Goal: Entertainment & Leisure: Consume media (video, audio)

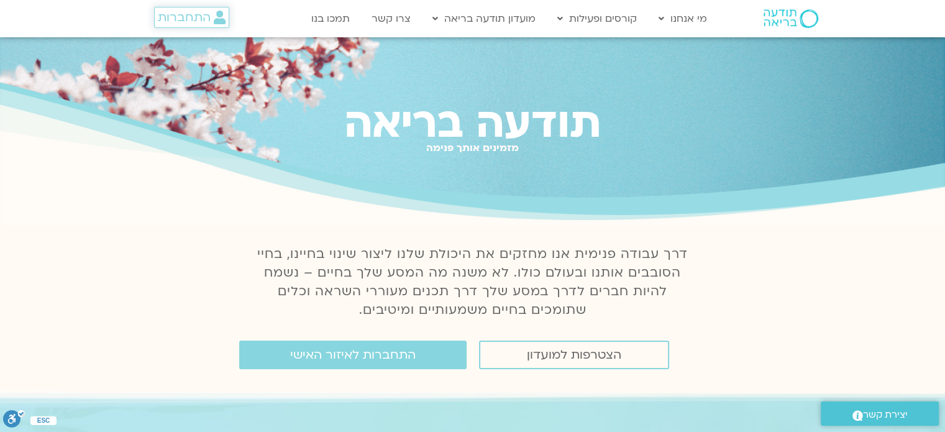
click at [189, 17] on span "התחברות" at bounding box center [184, 18] width 53 height 14
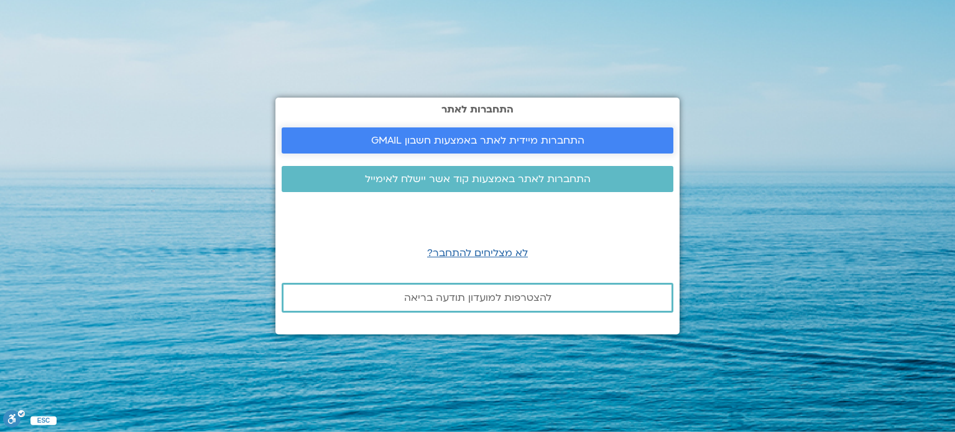
click at [400, 144] on span "התחברות מיידית לאתר באמצעות חשבון GMAIL" at bounding box center [477, 140] width 213 height 11
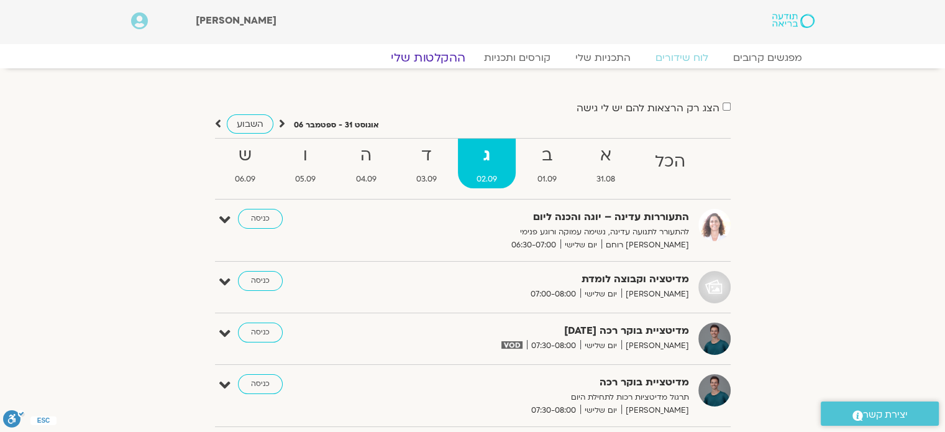
click at [441, 58] on link "ההקלטות שלי" at bounding box center [428, 57] width 104 height 15
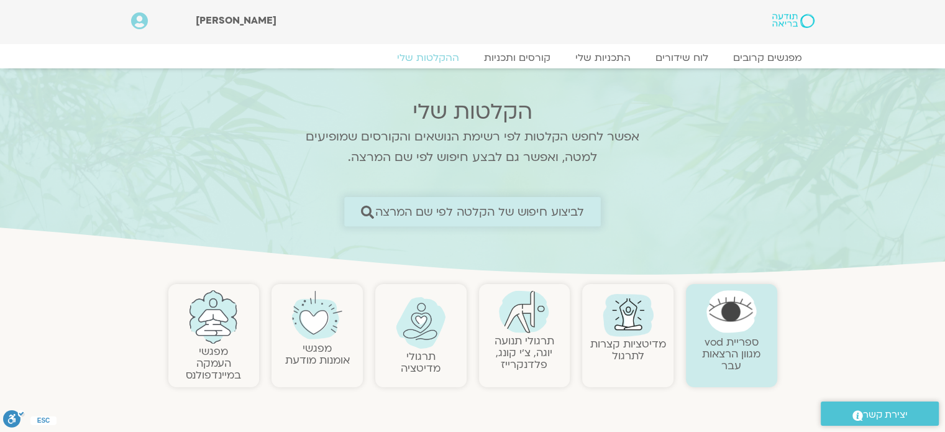
click at [500, 210] on span "לביצוע חיפוש של הקלטה לפי שם המרצה" at bounding box center [479, 211] width 209 height 13
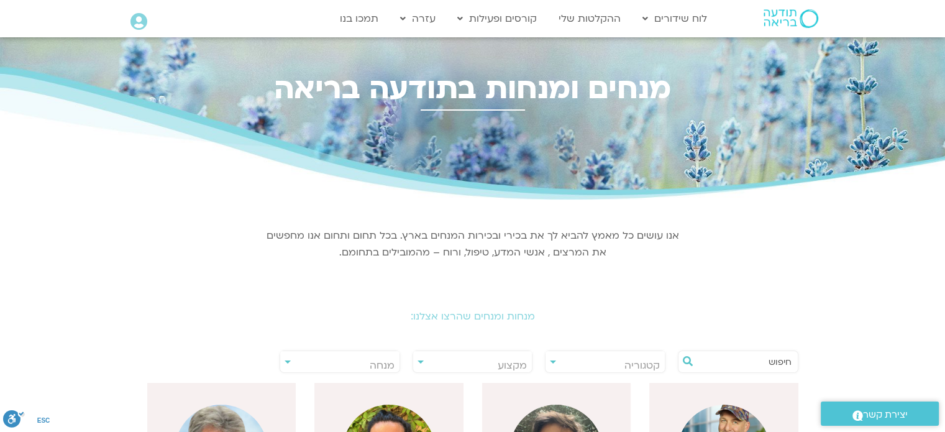
click at [493, 316] on h2 "מנחות ומנחים שהרצו אצלנו:" at bounding box center [473, 316] width 696 height 11
click at [569, 9] on link "ההקלטות שלי" at bounding box center [590, 19] width 75 height 24
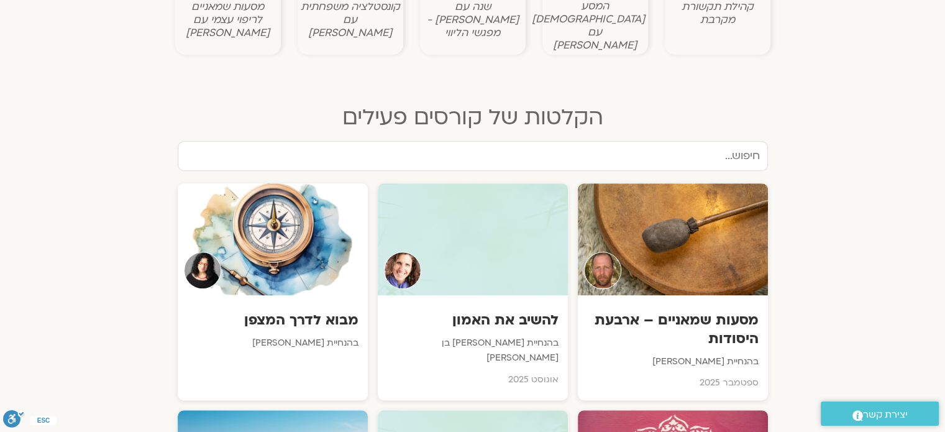
scroll to position [556, 0]
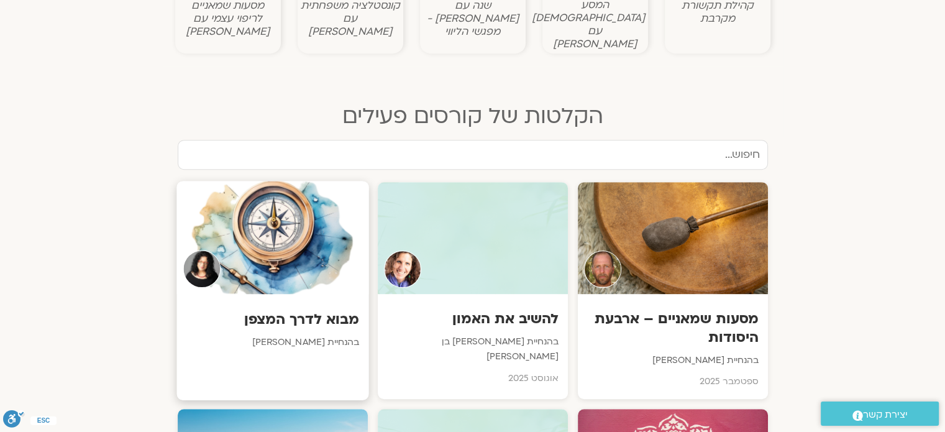
click at [295, 310] on h3 "מבוא לדרך המצפן" at bounding box center [272, 319] width 173 height 19
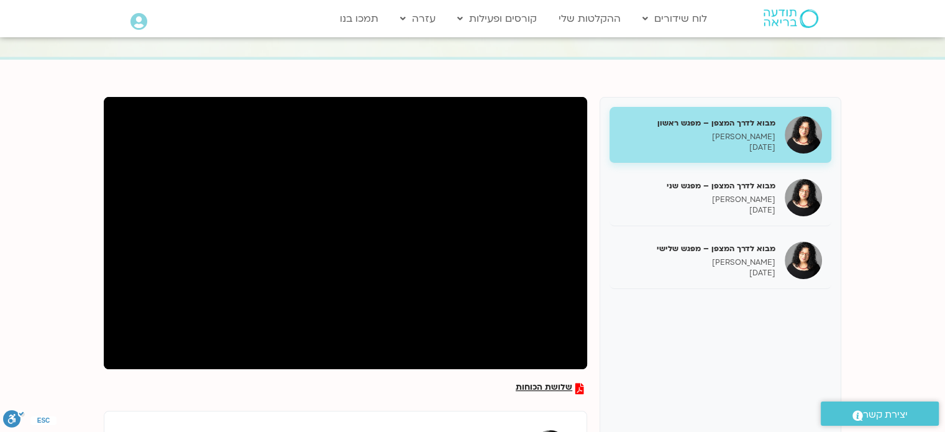
scroll to position [119, 0]
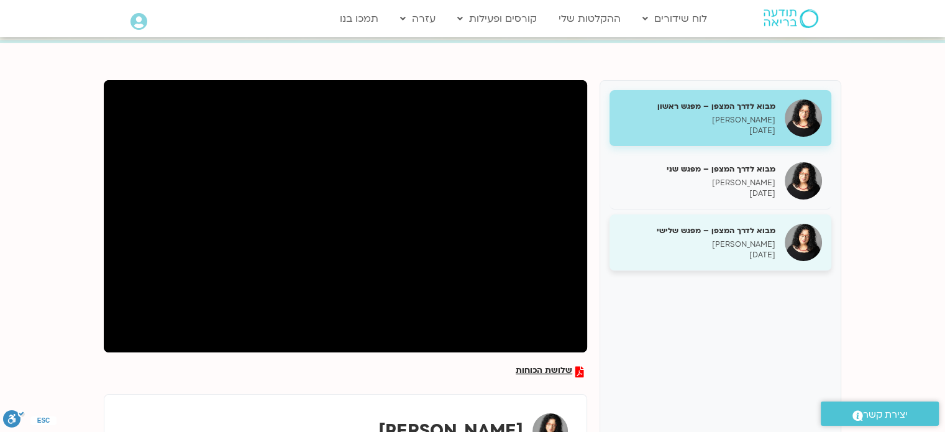
click at [726, 247] on p "[PERSON_NAME]" at bounding box center [697, 244] width 157 height 11
